Goal: Find specific page/section: Find specific page/section

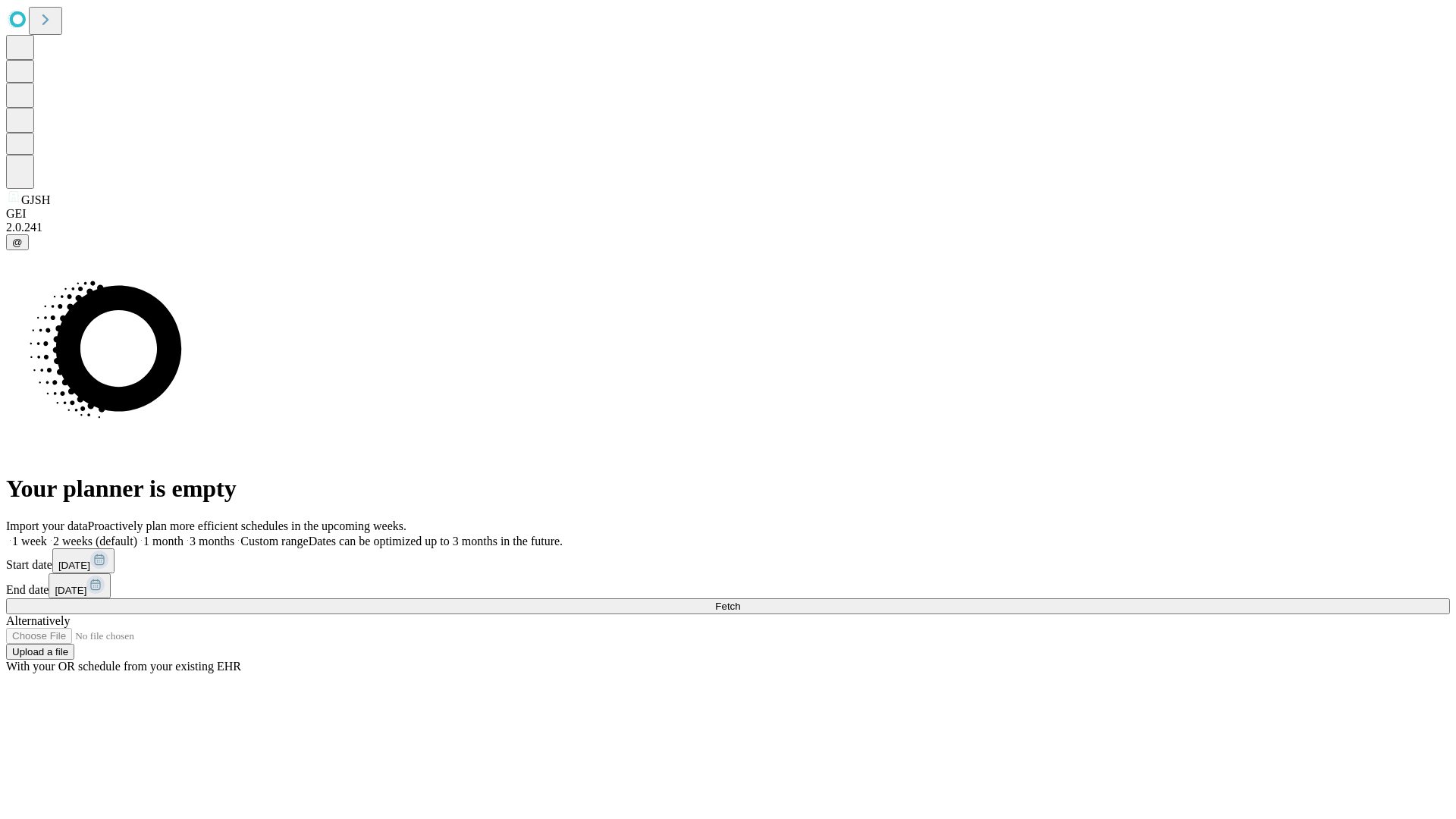
click at [740, 601] on span "Fetch" at bounding box center [728, 606] width 25 height 11
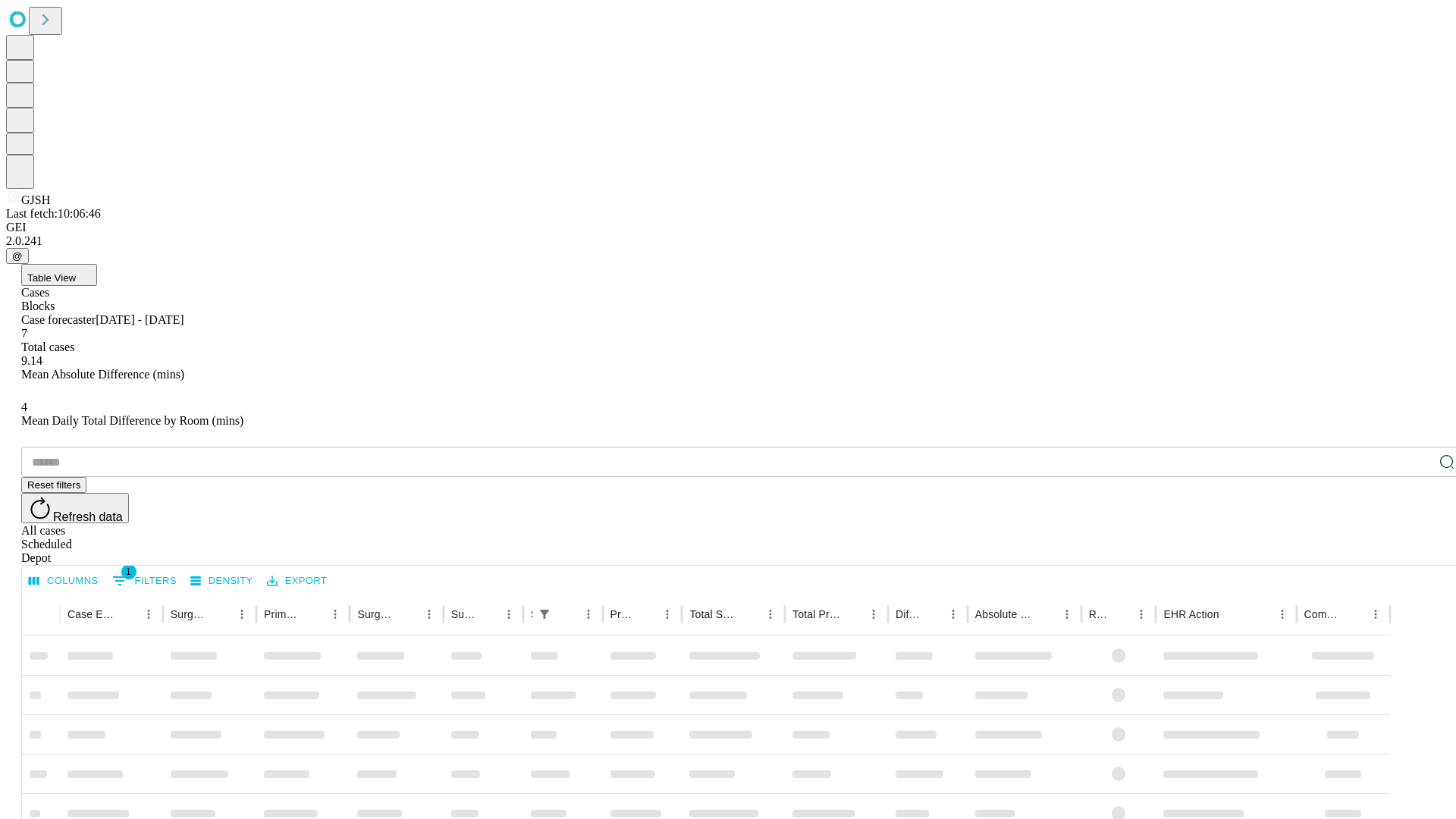
click at [76, 272] on span "Table View" at bounding box center [51, 278] width 49 height 11
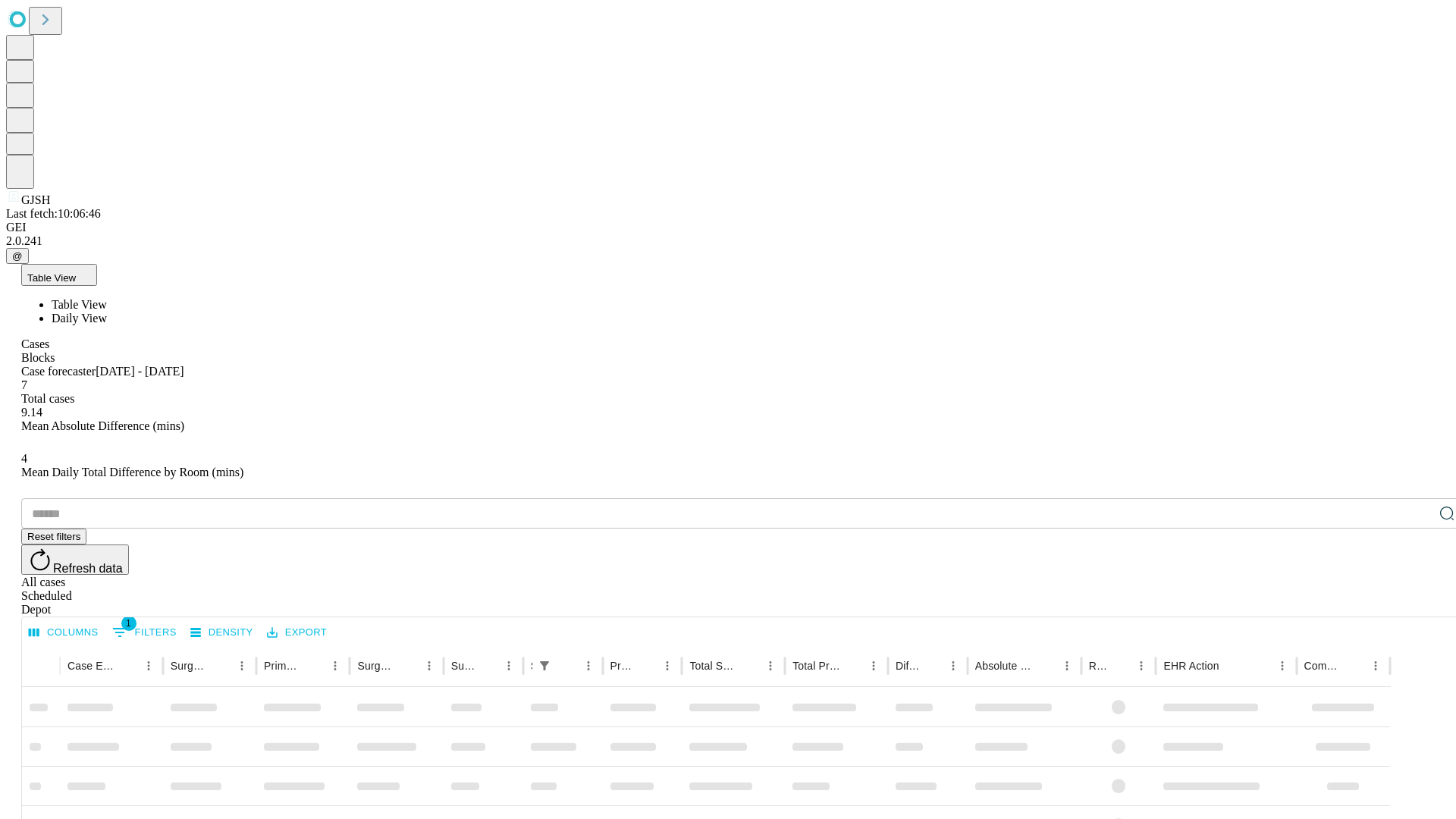
click at [107, 312] on span "Daily View" at bounding box center [79, 318] width 56 height 13
